Goal: Check status

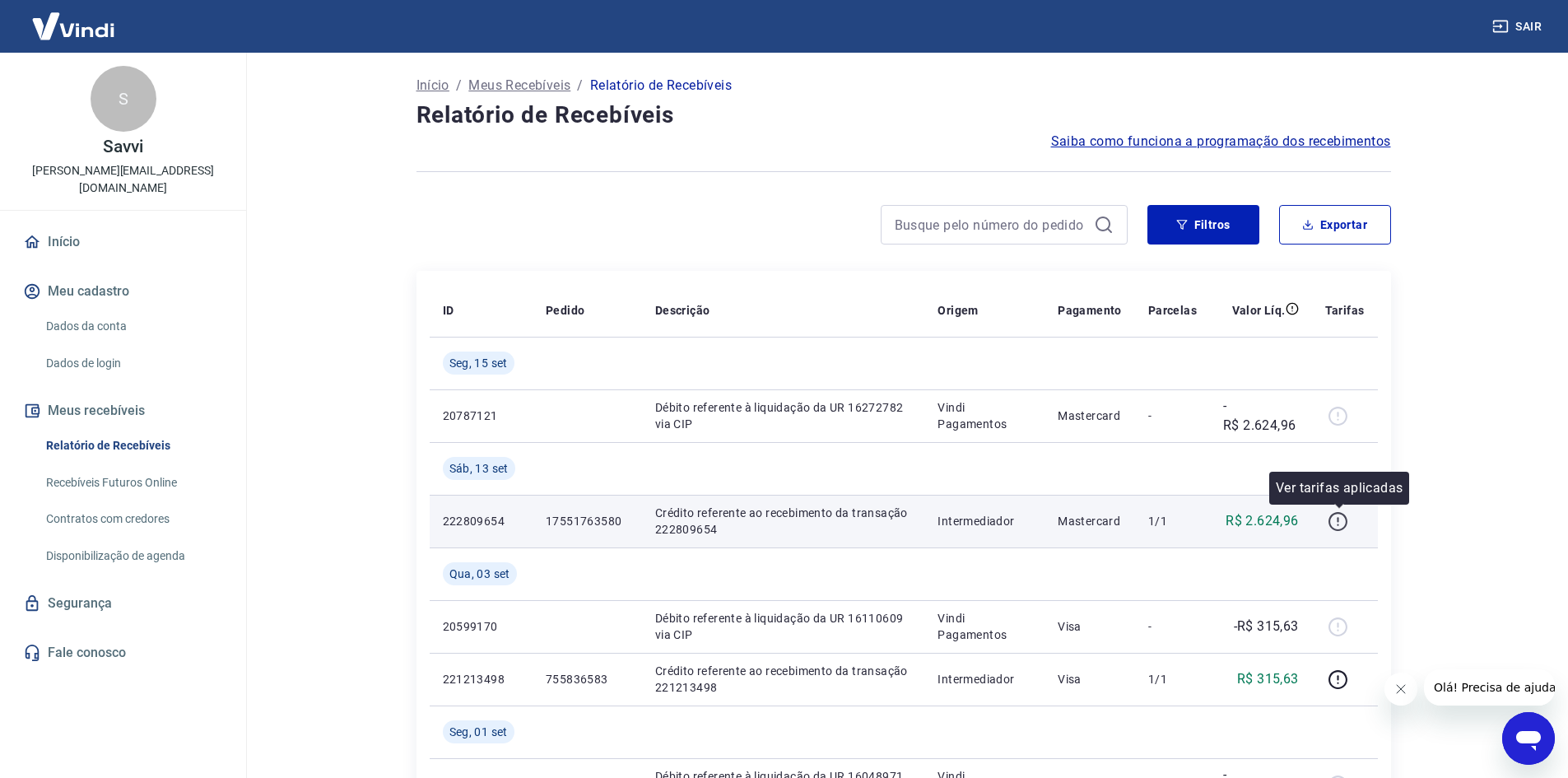
click at [1346, 520] on icon "button" at bounding box center [1338, 521] width 21 height 21
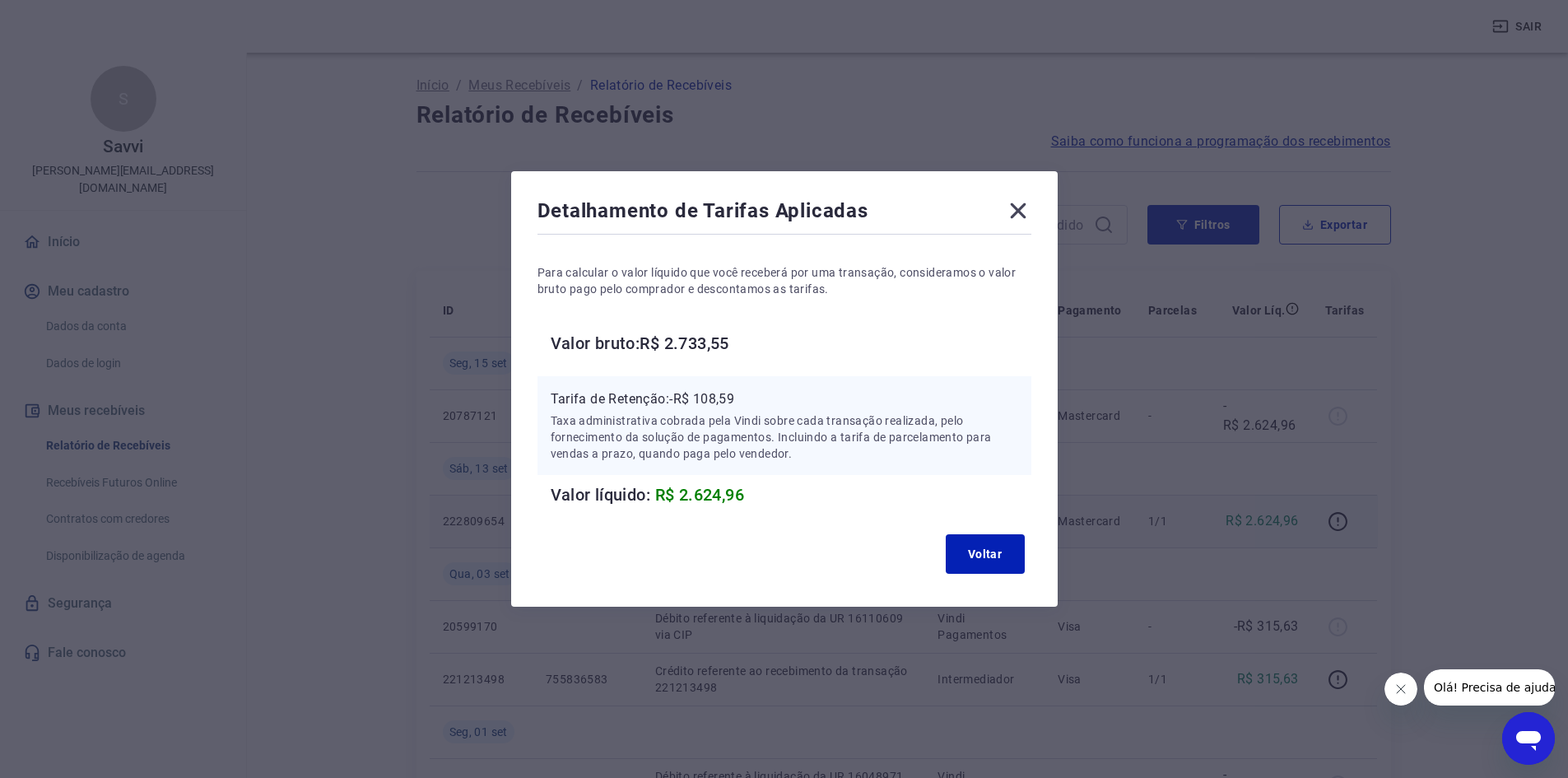
click at [1119, 17] on div "Detalhamento de Tarifas Aplicadas Para calcular o valor líquido que você recebe…" at bounding box center [784, 389] width 1568 height 778
click at [1030, 212] on icon at bounding box center [1018, 210] width 27 height 27
